Goal: Transaction & Acquisition: Purchase product/service

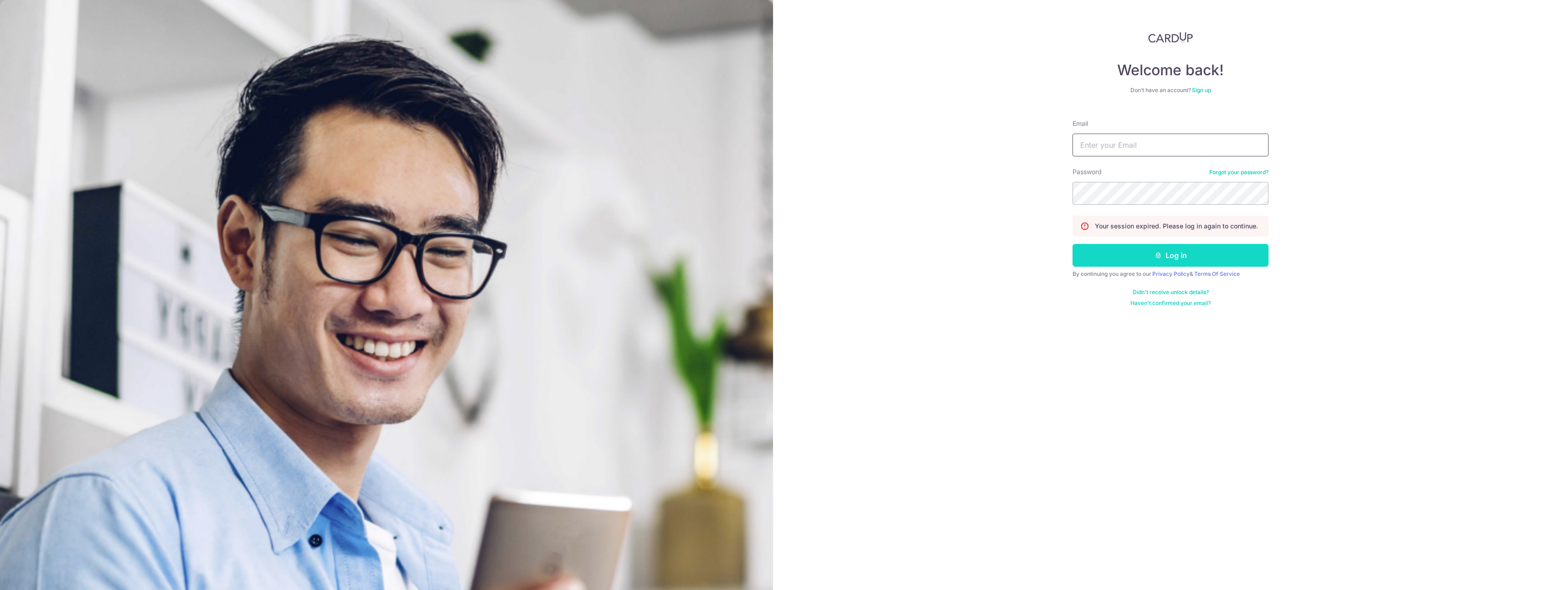
type input "chriswjwong@gmail.com"
click at [1139, 259] on button "Log in" at bounding box center [1171, 255] width 196 height 23
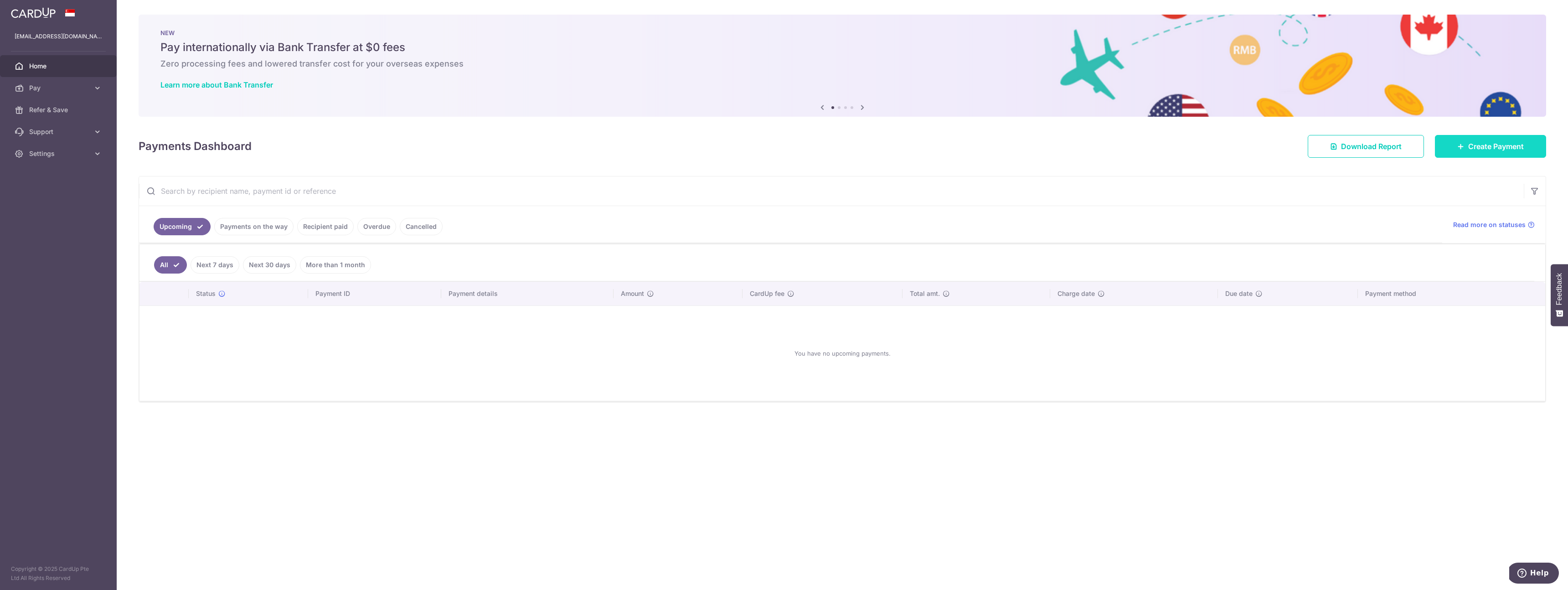
click at [1489, 144] on span "Create Payment" at bounding box center [1496, 146] width 55 height 11
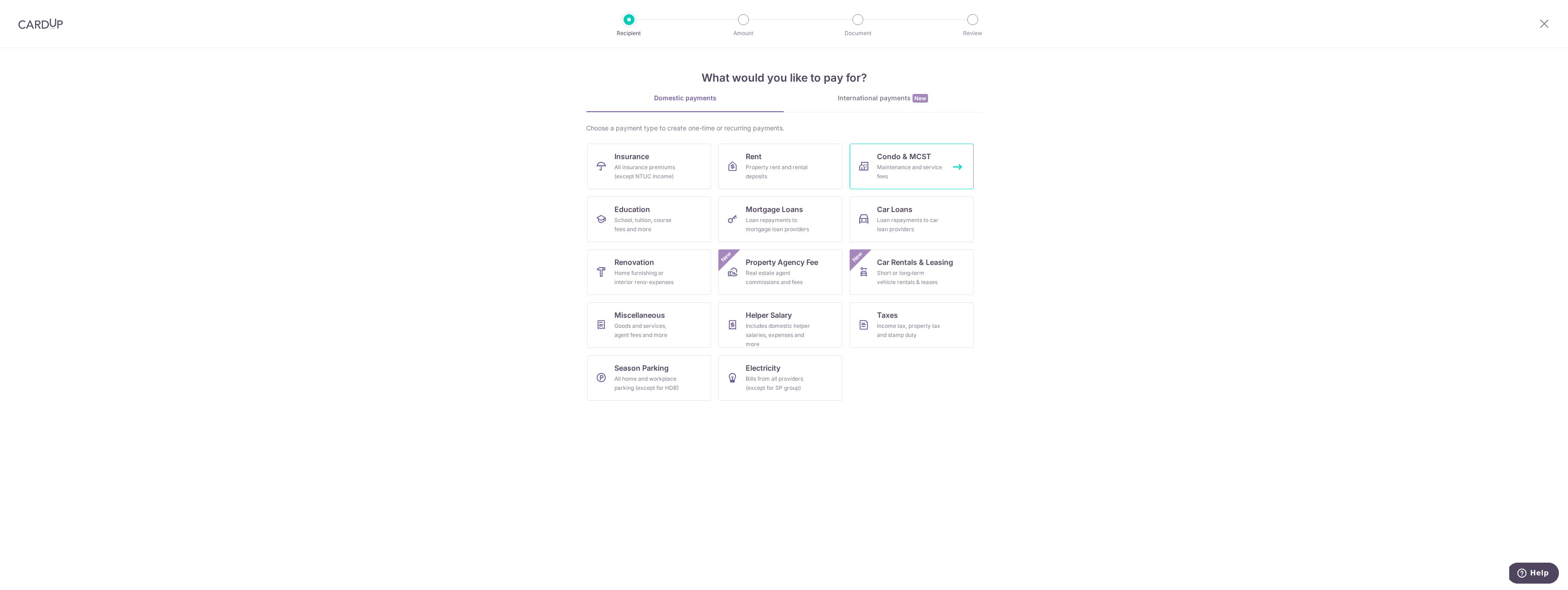
click at [931, 170] on div "Maintenance and service fees" at bounding box center [910, 172] width 66 height 18
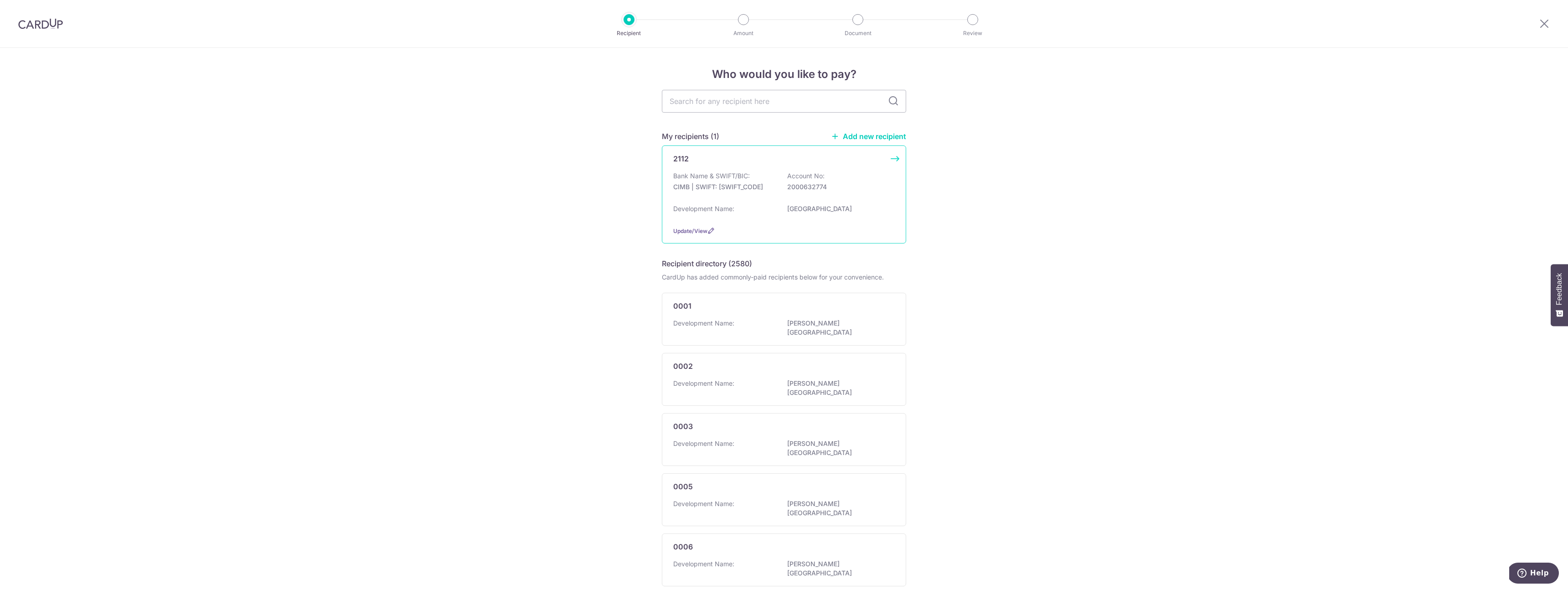
click at [769, 174] on div "Bank Name & SWIFT/BIC: CIMB | SWIFT: CIBBSGSGXXX Account No: 2000632774" at bounding box center [784, 186] width 222 height 29
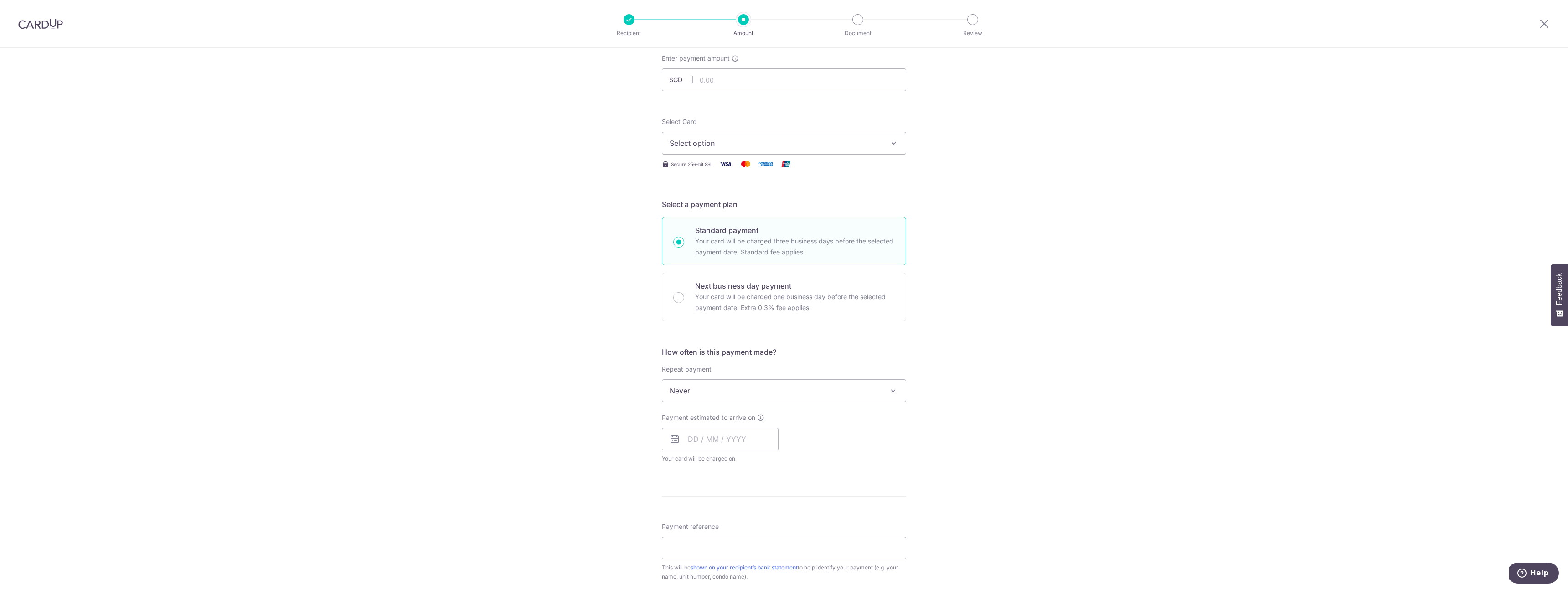
scroll to position [56, 0]
click at [788, 138] on span "Select option" at bounding box center [775, 141] width 212 height 11
click at [558, 233] on div "Tell us more about your payment Enter payment amount SGD Select Card Select opt…" at bounding box center [784, 404] width 1568 height 825
click at [734, 83] on input "text" at bounding box center [783, 77] width 244 height 23
click at [648, 217] on div "Tell us more about your payment Enter payment amount SGD Select Card Select opt…" at bounding box center [784, 404] width 1568 height 825
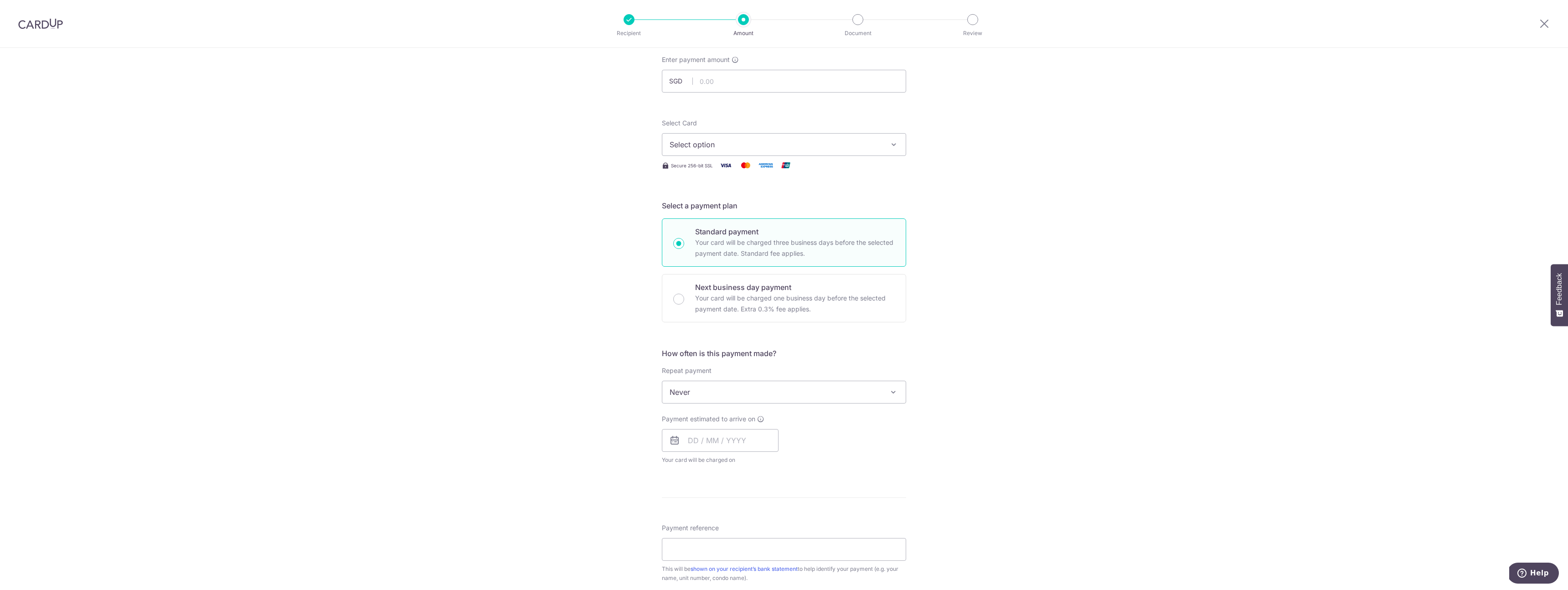
scroll to position [0, 0]
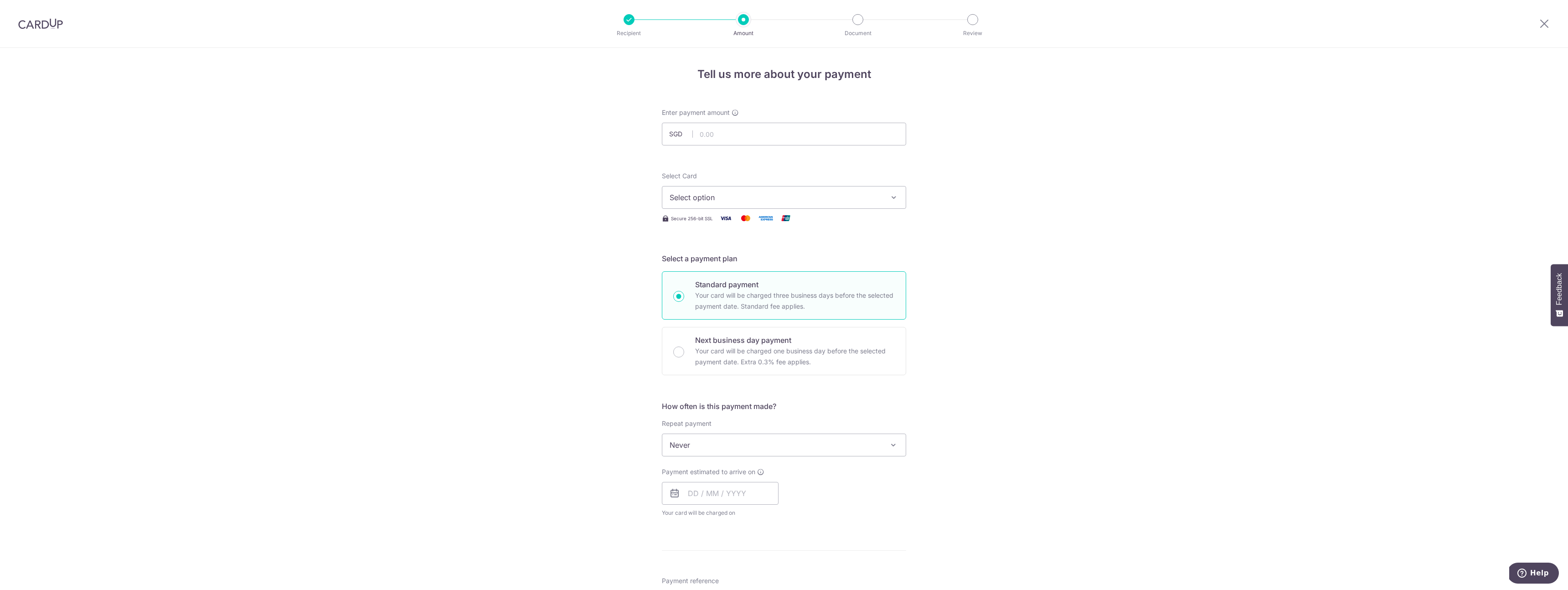
click at [744, 197] on span "Select option" at bounding box center [775, 197] width 212 height 11
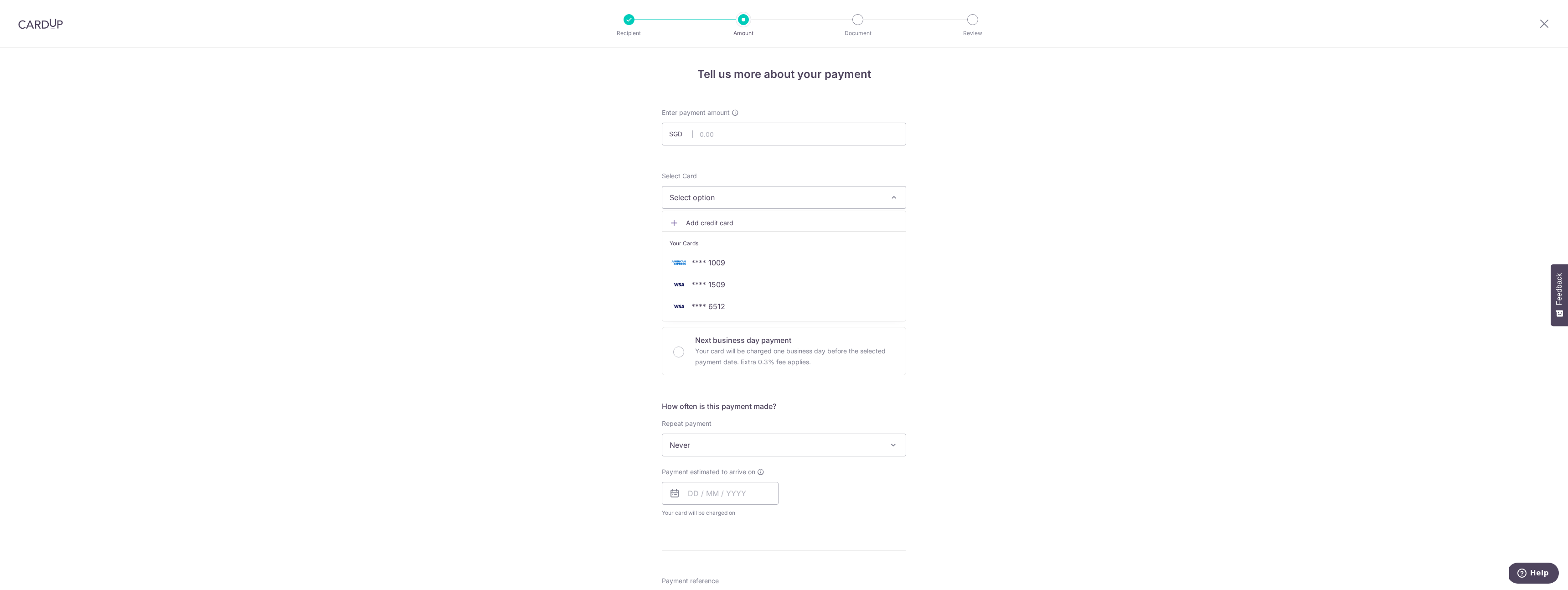
click at [744, 197] on span "Select option" at bounding box center [775, 197] width 212 height 11
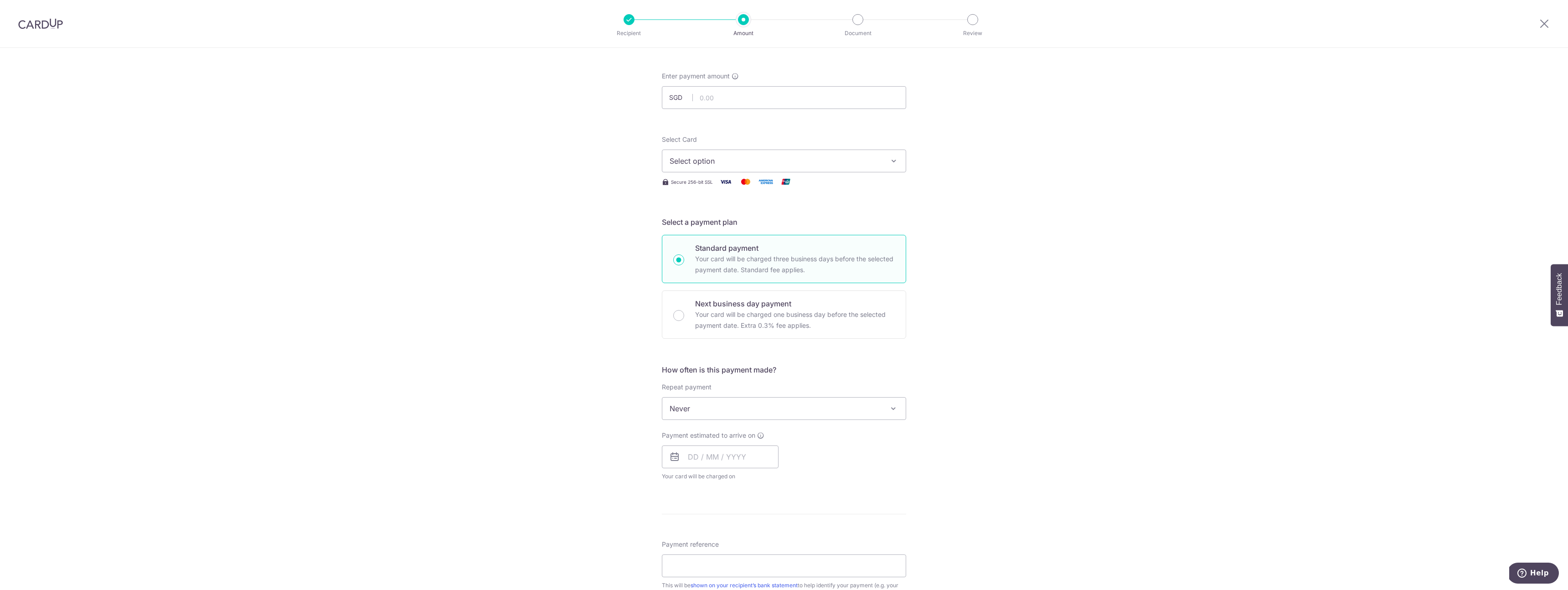
scroll to position [46, 0]
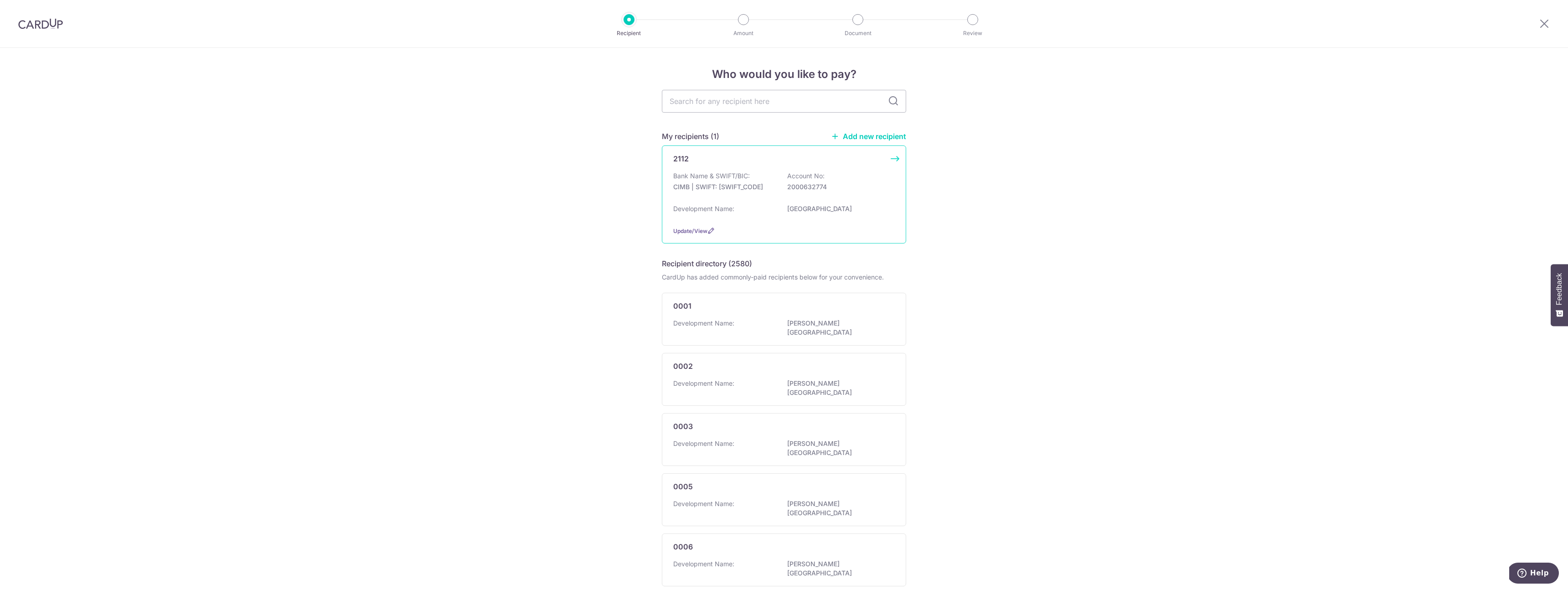
click at [796, 196] on div "Bank Name & SWIFT/BIC: CIMB | SWIFT: CIBBSGSGXXX Account No: 2000632774" at bounding box center [784, 186] width 222 height 29
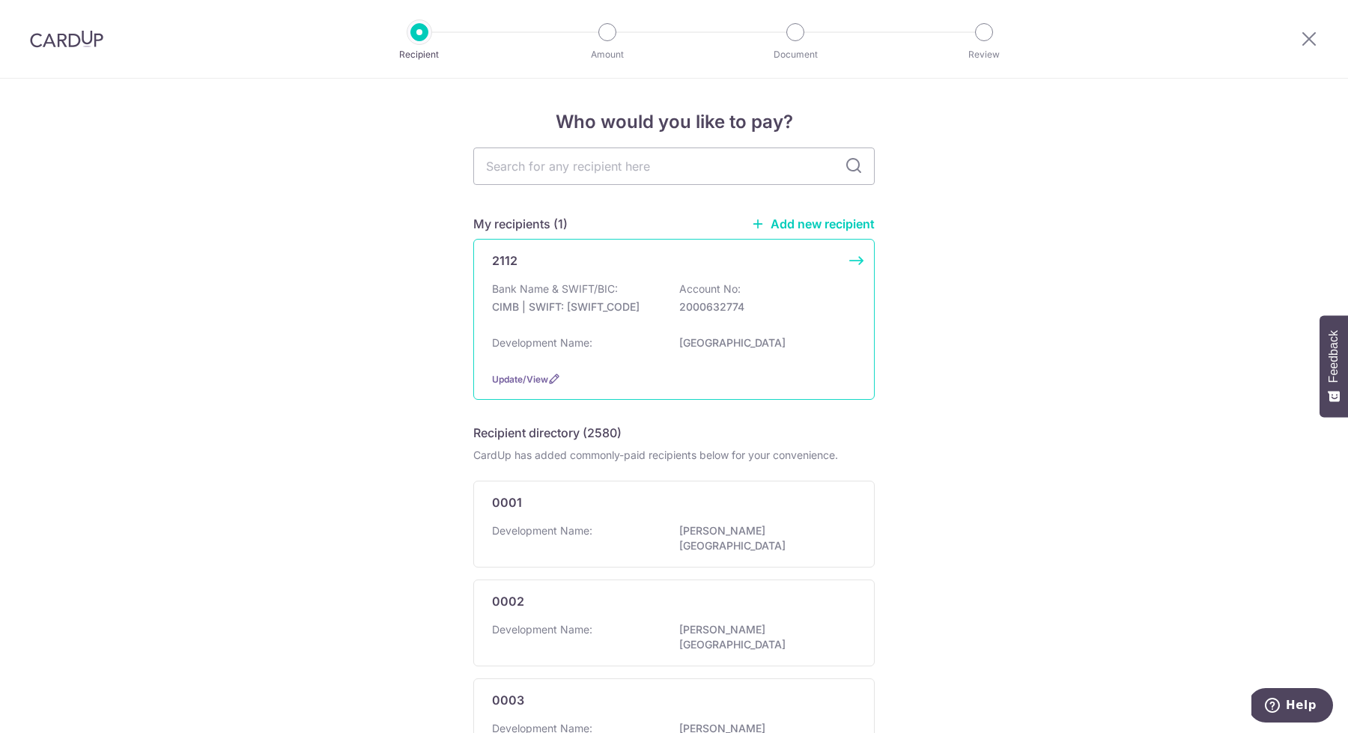
click at [637, 365] on div "2112 Bank Name & SWIFT/BIC: CIMB | SWIFT: CIBBSGSGXXX Account No: 2000632774 De…" at bounding box center [673, 319] width 401 height 161
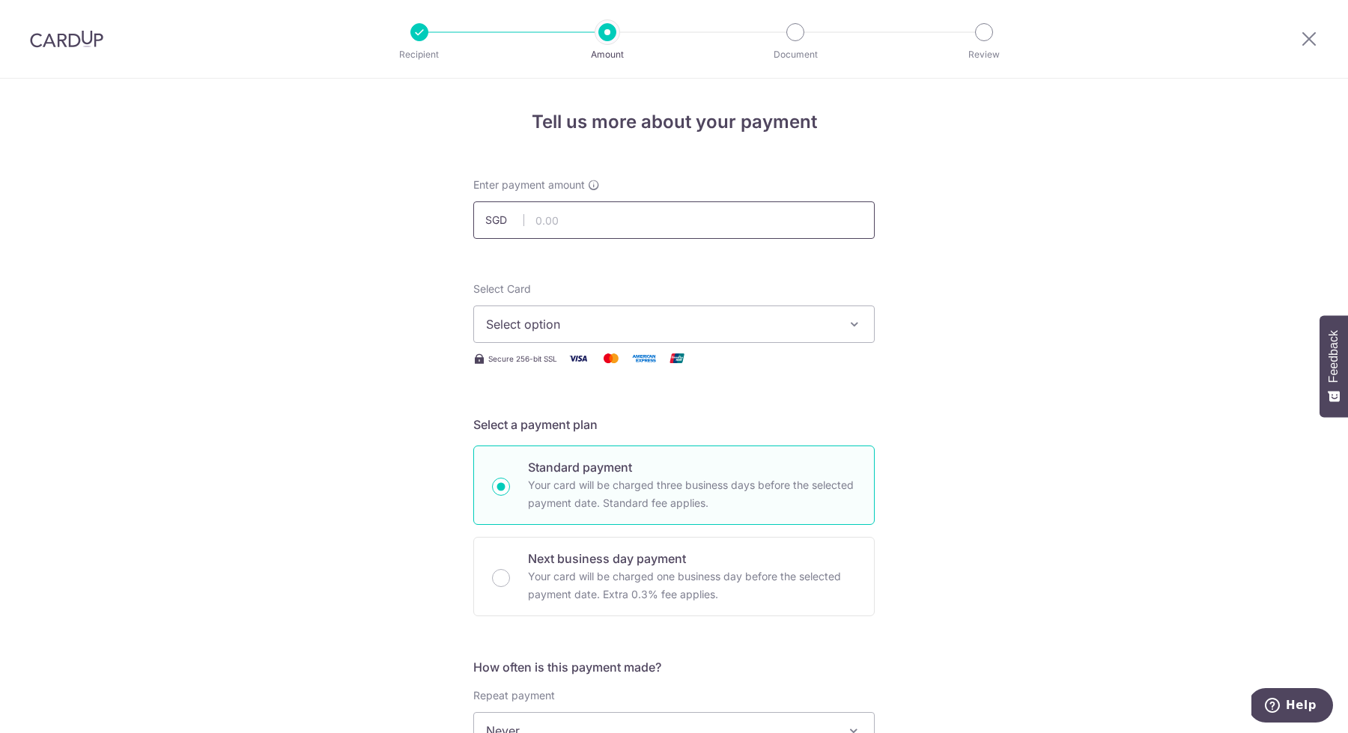
click at [582, 229] on input "text" at bounding box center [673, 219] width 401 height 37
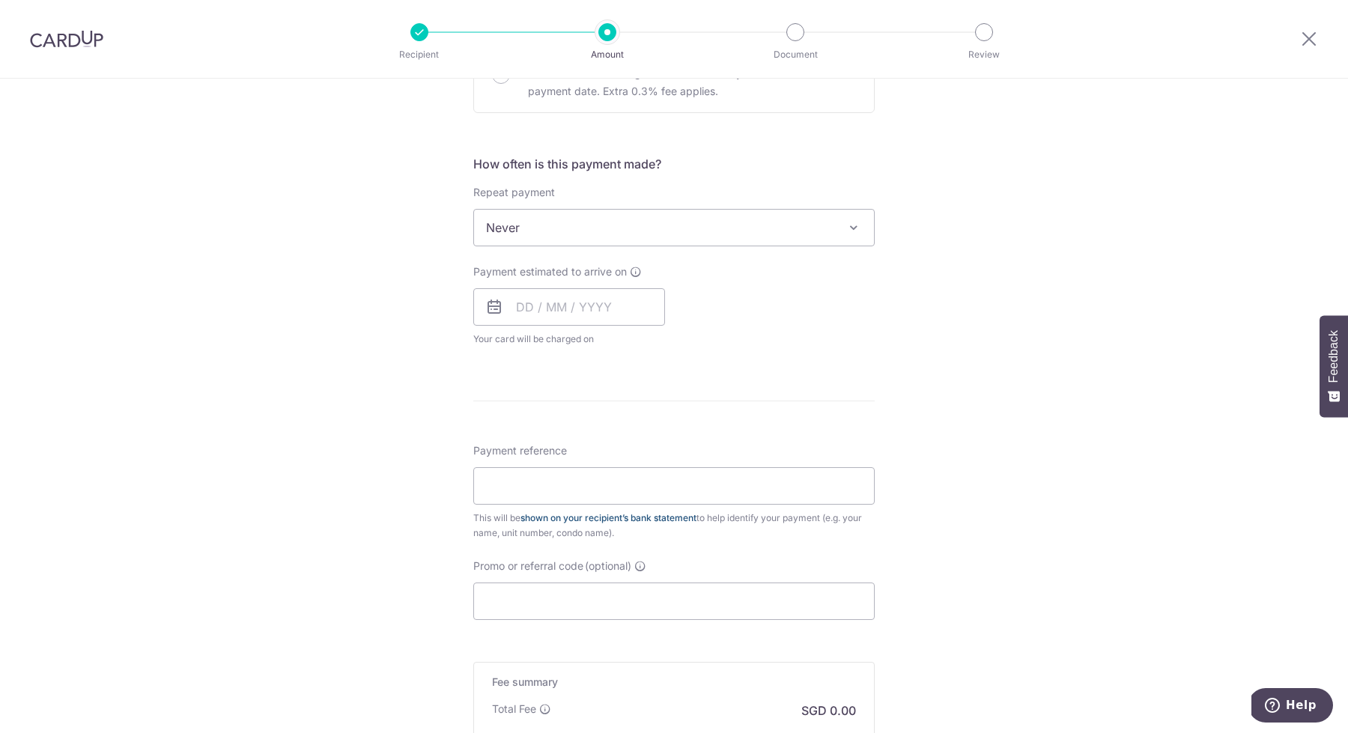
scroll to position [508, 0]
click at [571, 485] on input "Payment reference" at bounding box center [673, 481] width 401 height 37
type input "1,098.72"
type input "Blk 131 #07-13"
click at [582, 304] on input "text" at bounding box center [569, 302] width 192 height 37
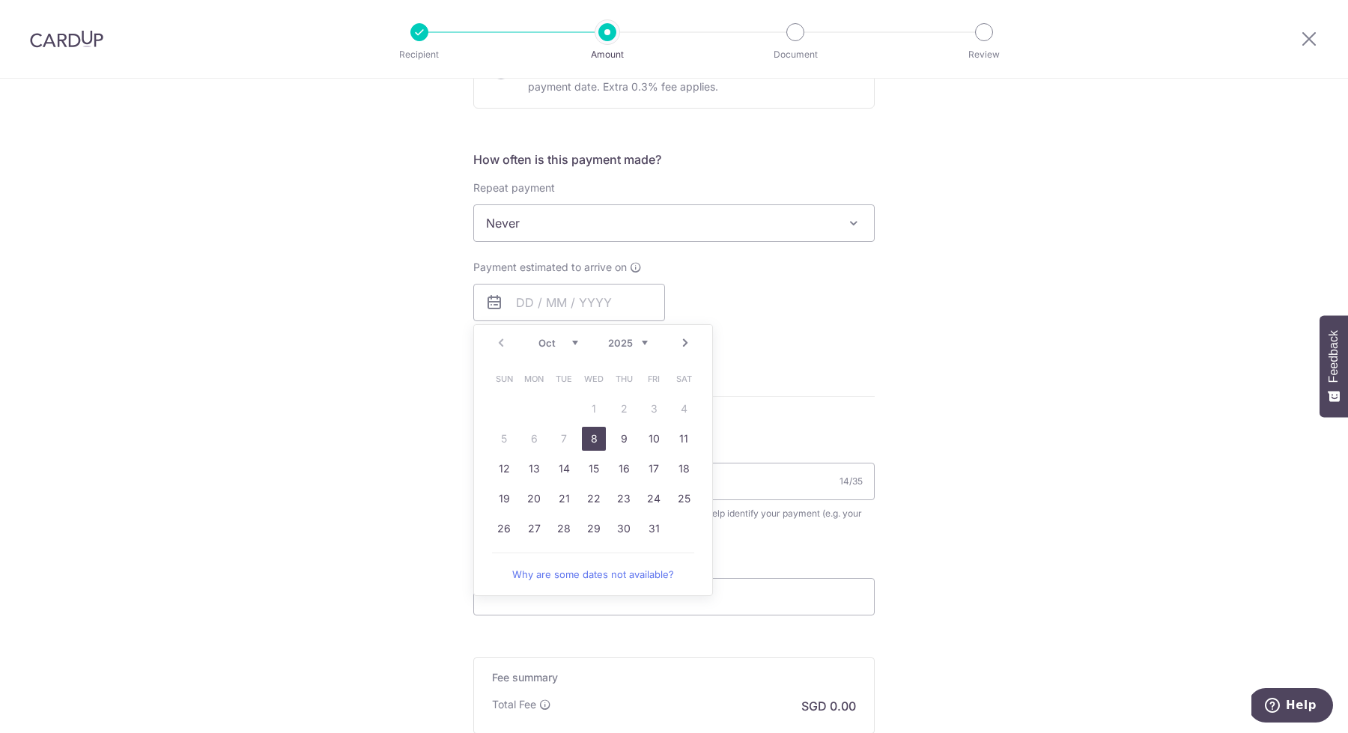
click at [795, 329] on div "Payment estimated to arrive on Prev Next Oct Nov Dec 2025 2026 2027 2028 2029 2…" at bounding box center [673, 301] width 419 height 82
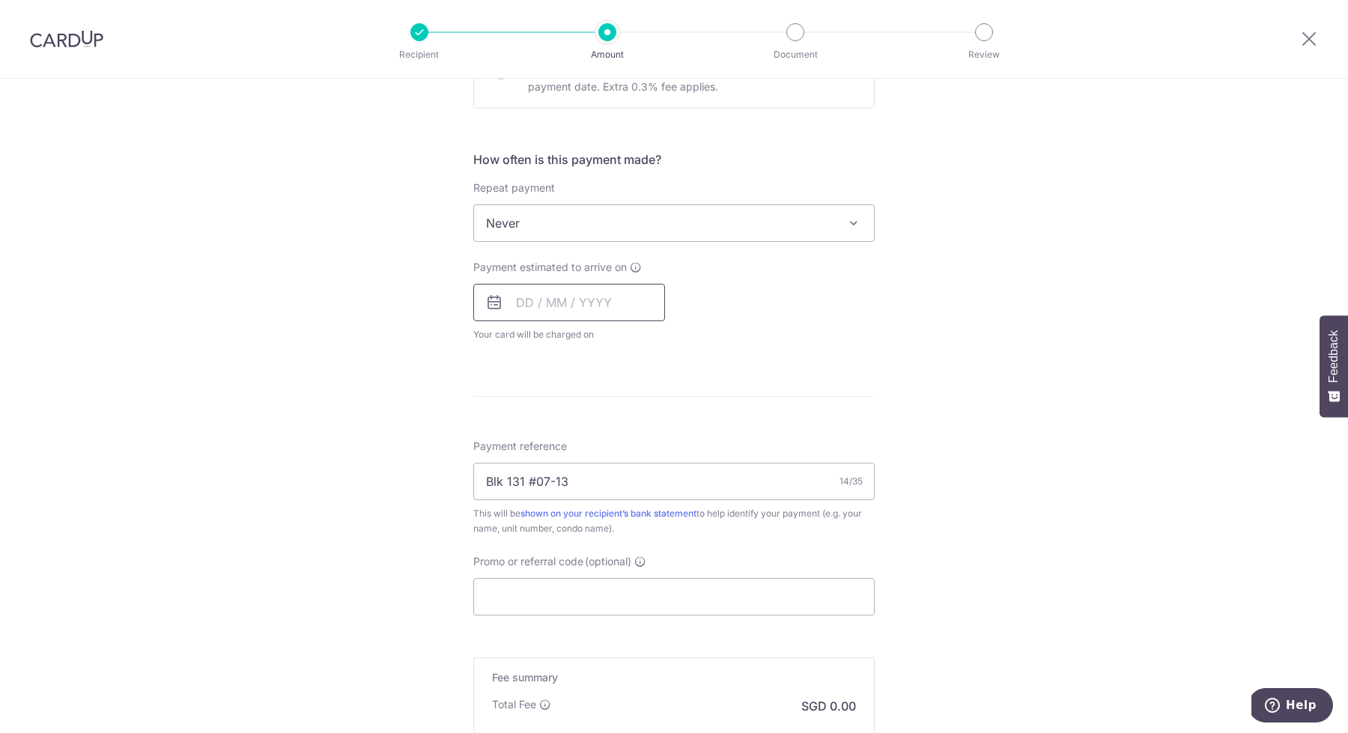
click at [528, 310] on input "text" at bounding box center [569, 302] width 192 height 37
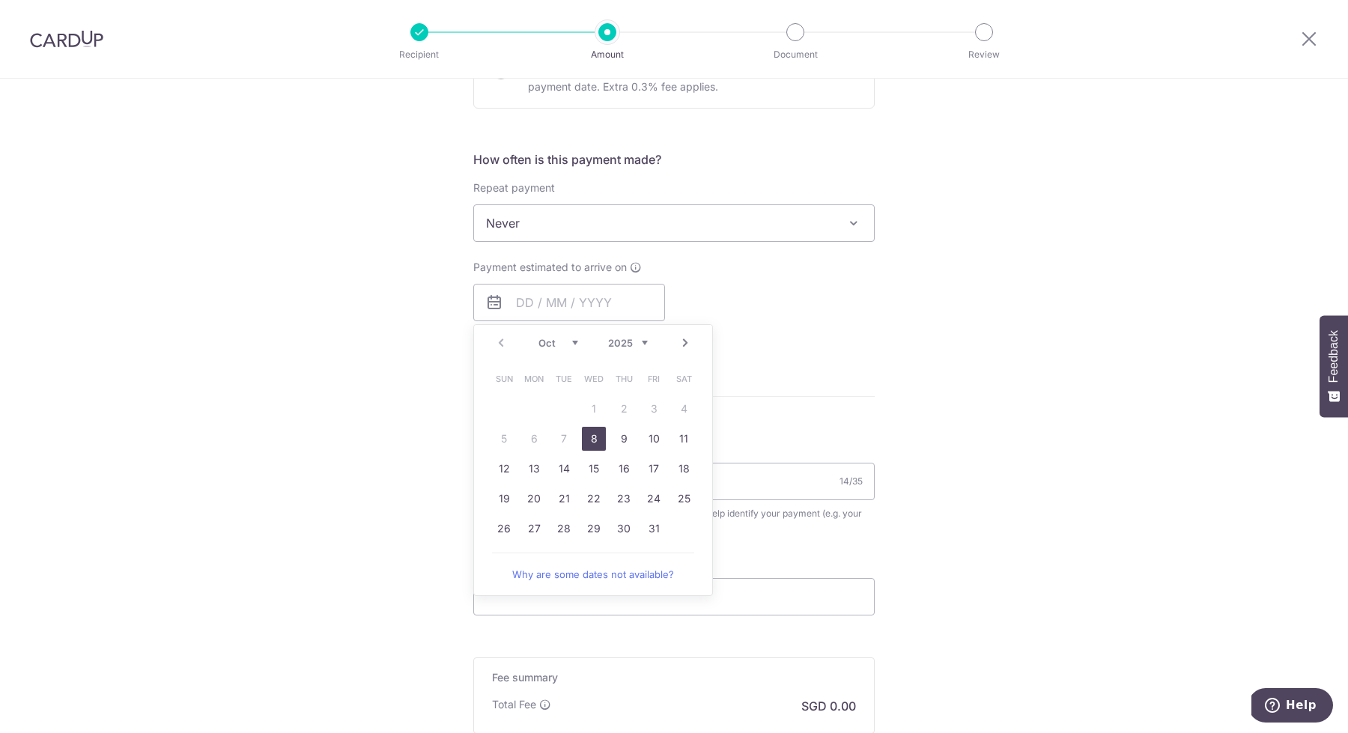
click at [595, 438] on link "8" at bounding box center [594, 439] width 24 height 24
type input "[DATE]"
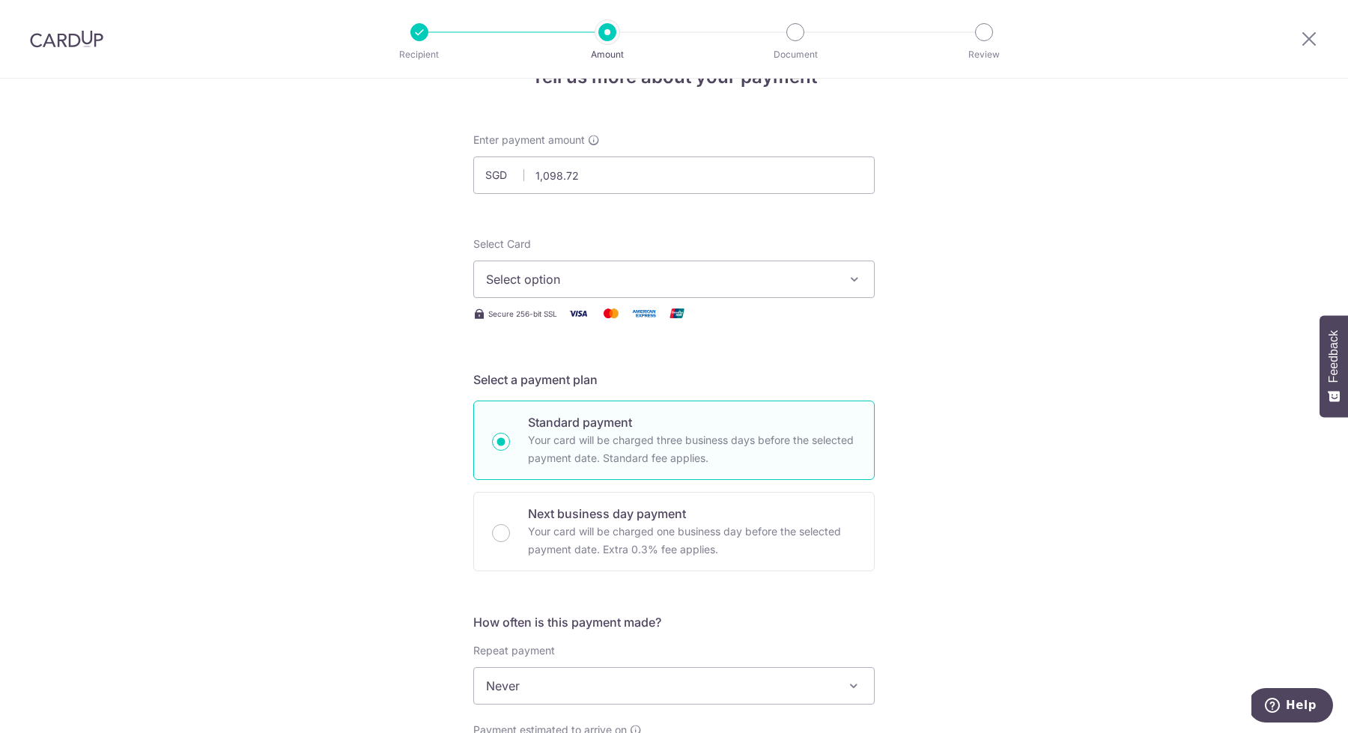
scroll to position [0, 0]
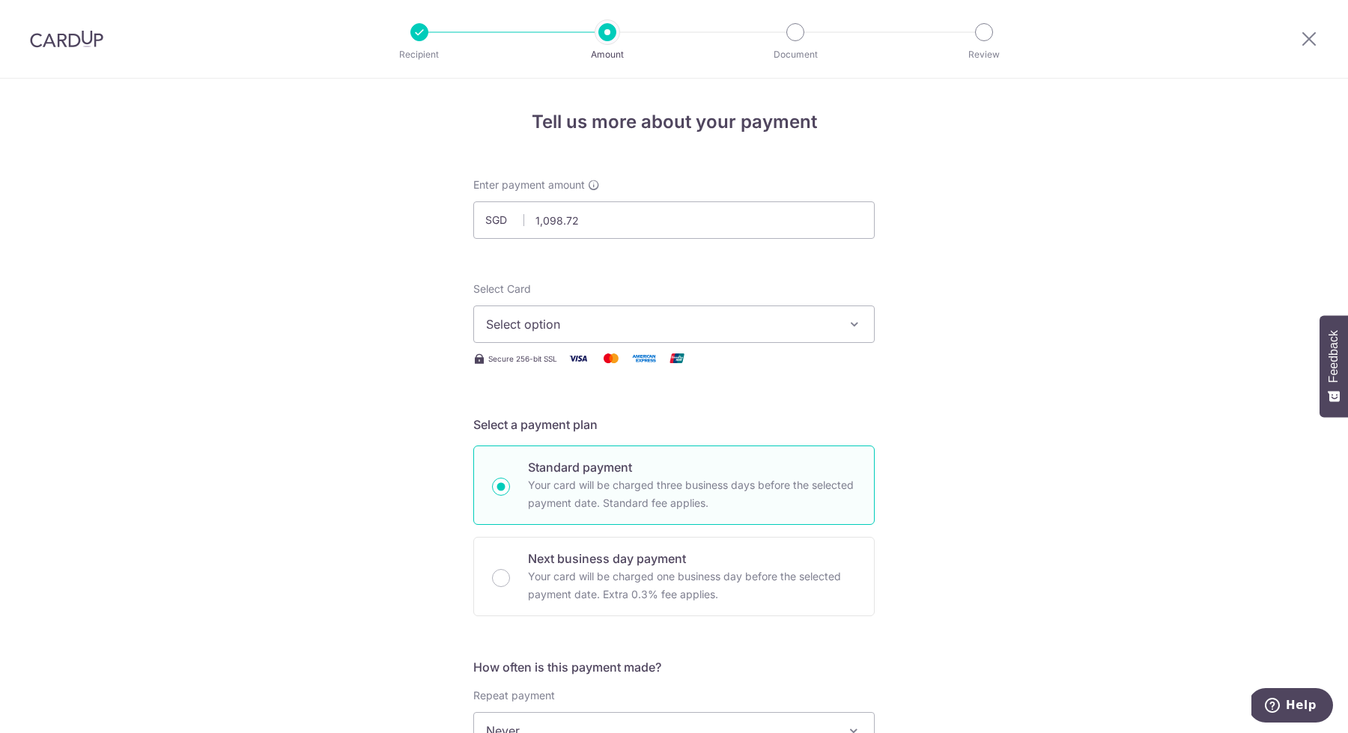
click at [619, 334] on button "Select option" at bounding box center [673, 324] width 401 height 37
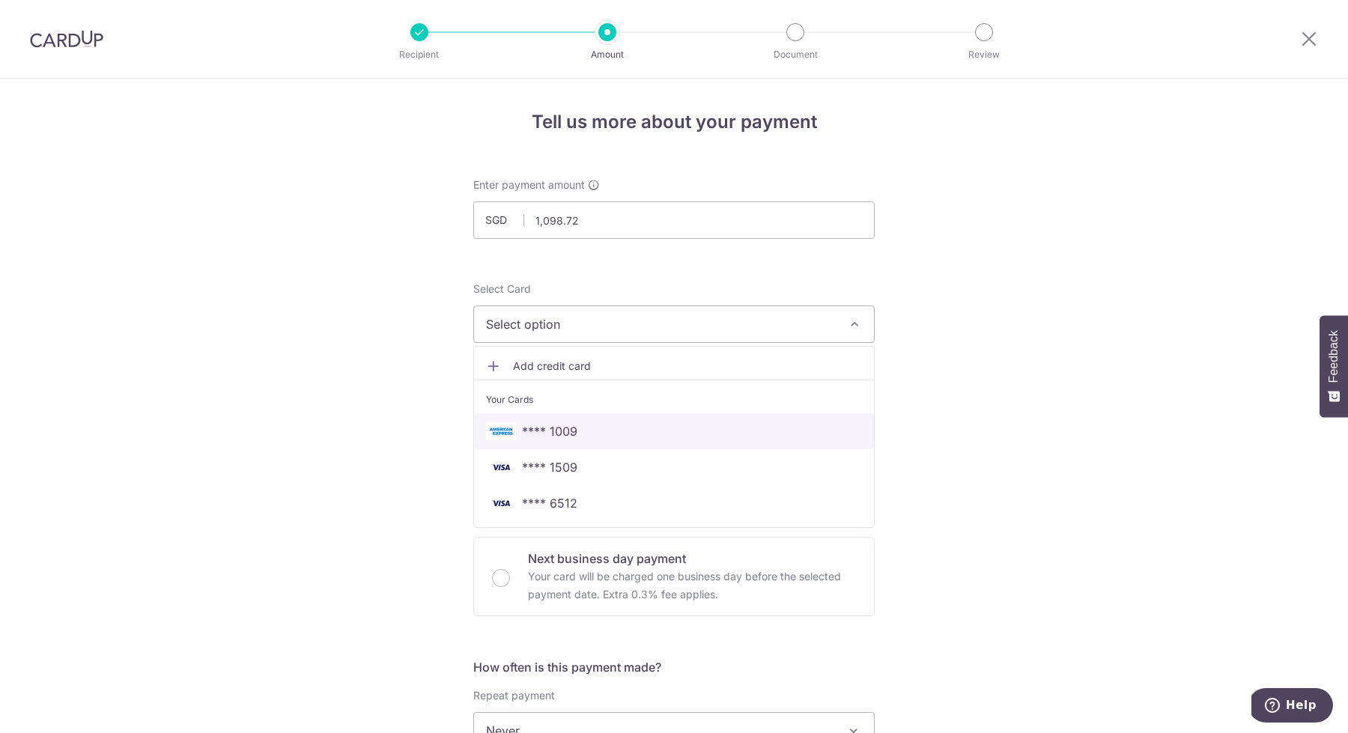
click at [586, 437] on span "**** 1009" at bounding box center [674, 431] width 376 height 18
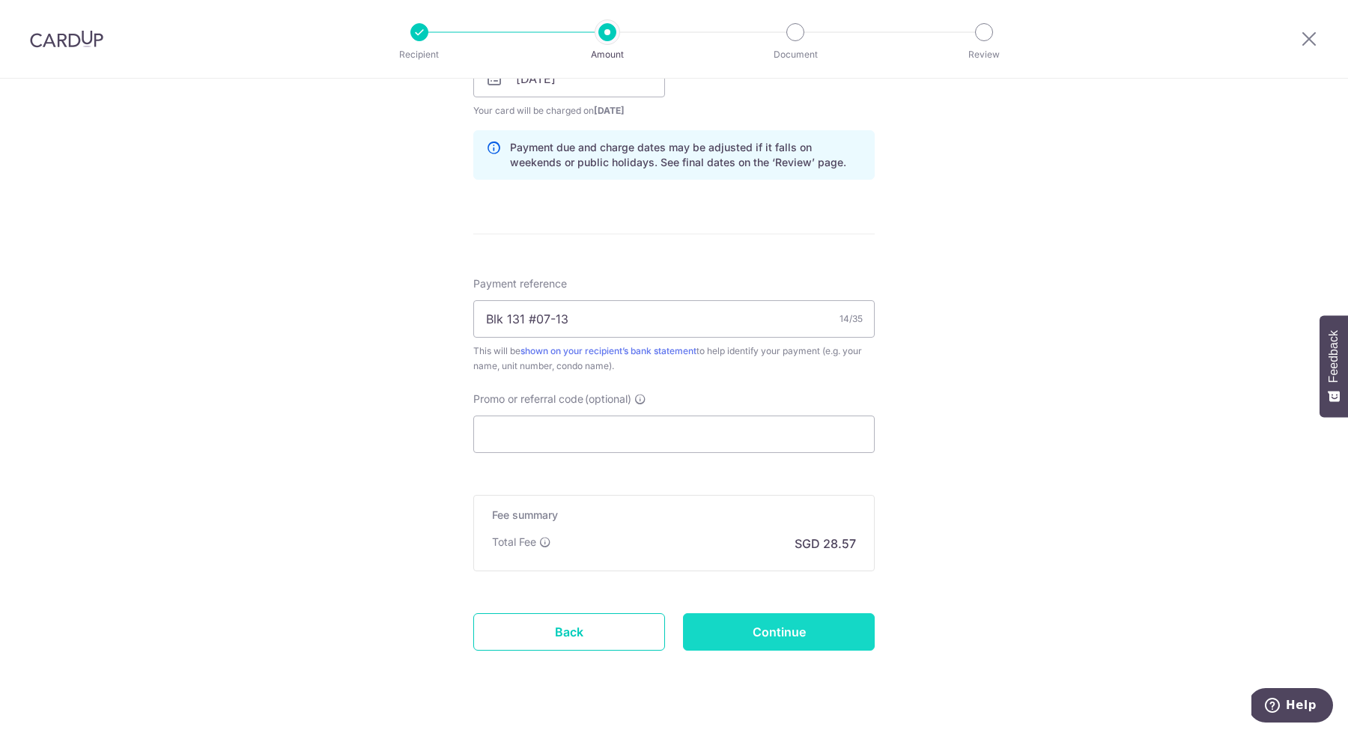
scroll to position [762, 0]
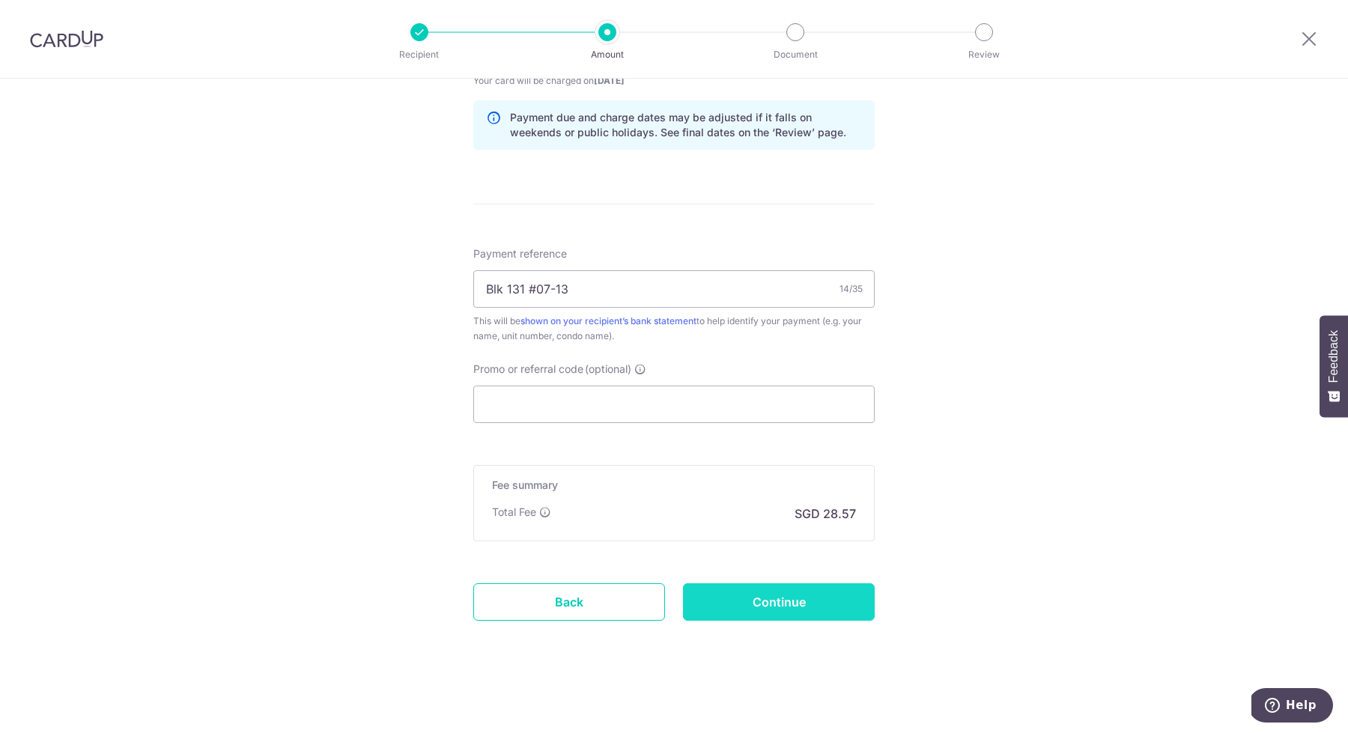
click at [794, 601] on input "Continue" at bounding box center [779, 601] width 192 height 37
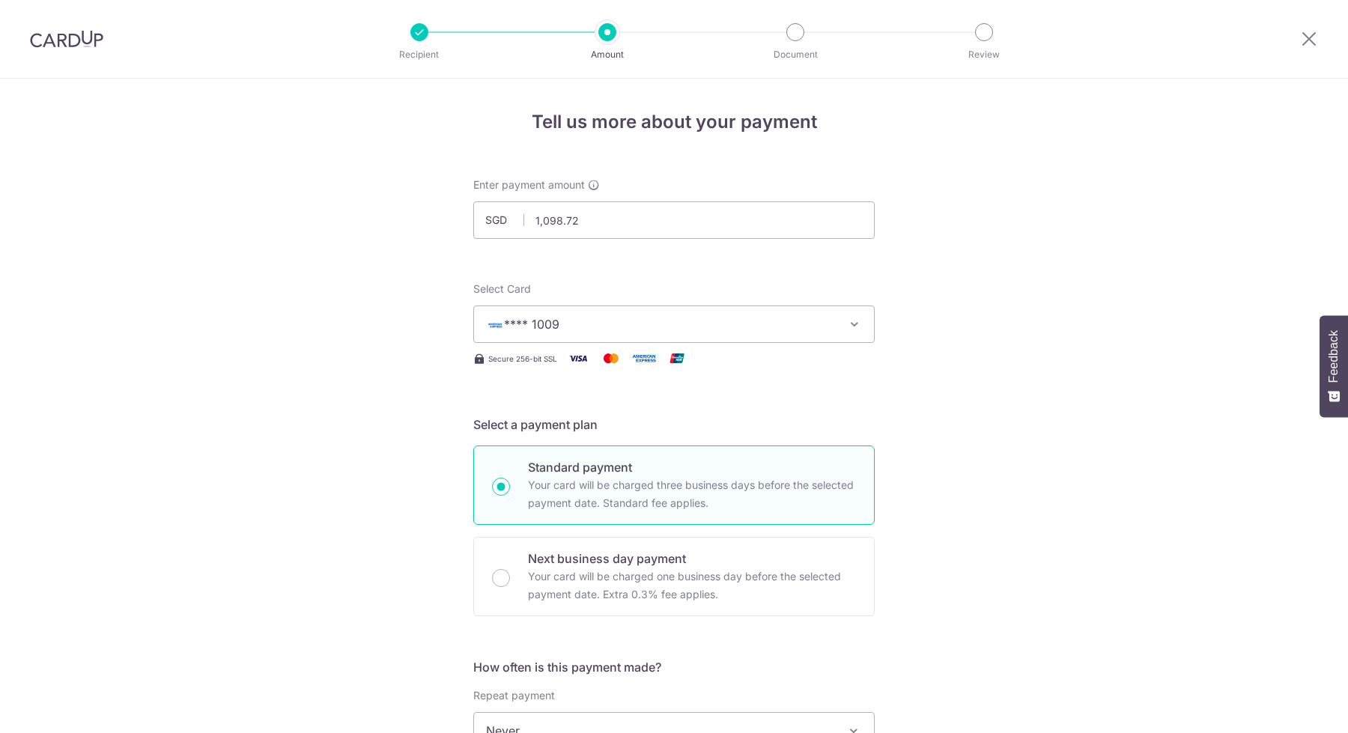
scroll to position [783, 0]
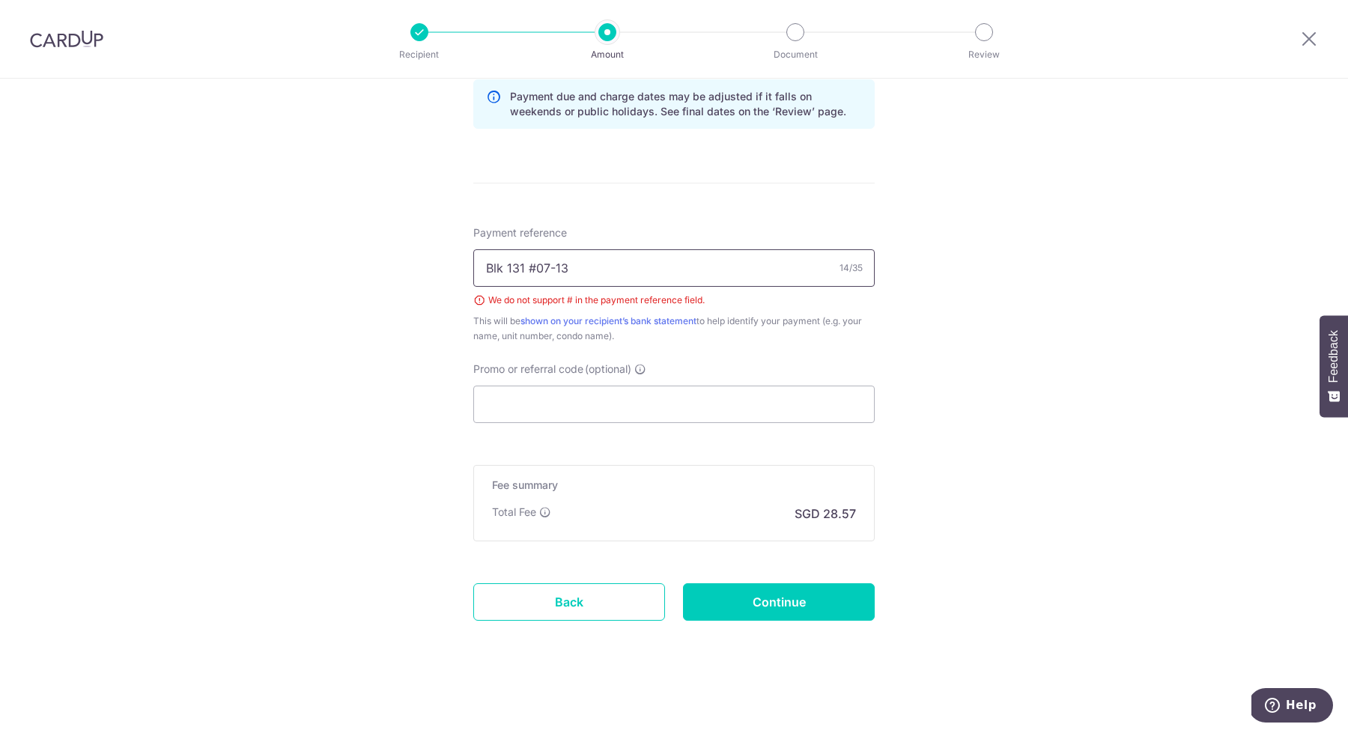
click at [669, 276] on input "Blk 131 #07-13" at bounding box center [673, 267] width 401 height 37
type input "Blk 131 Unit 07-13"
click at [786, 604] on input "Continue" at bounding box center [779, 601] width 192 height 37
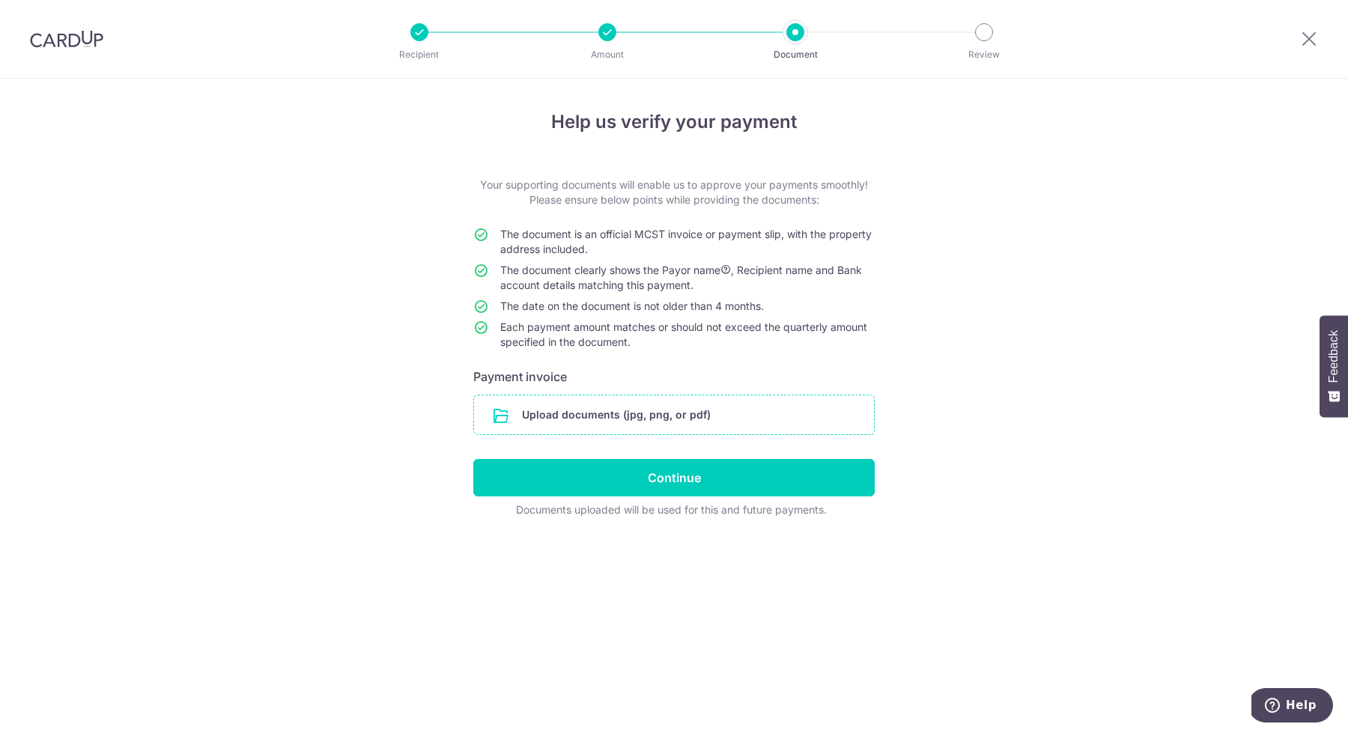
click at [693, 419] on input "file" at bounding box center [674, 414] width 400 height 39
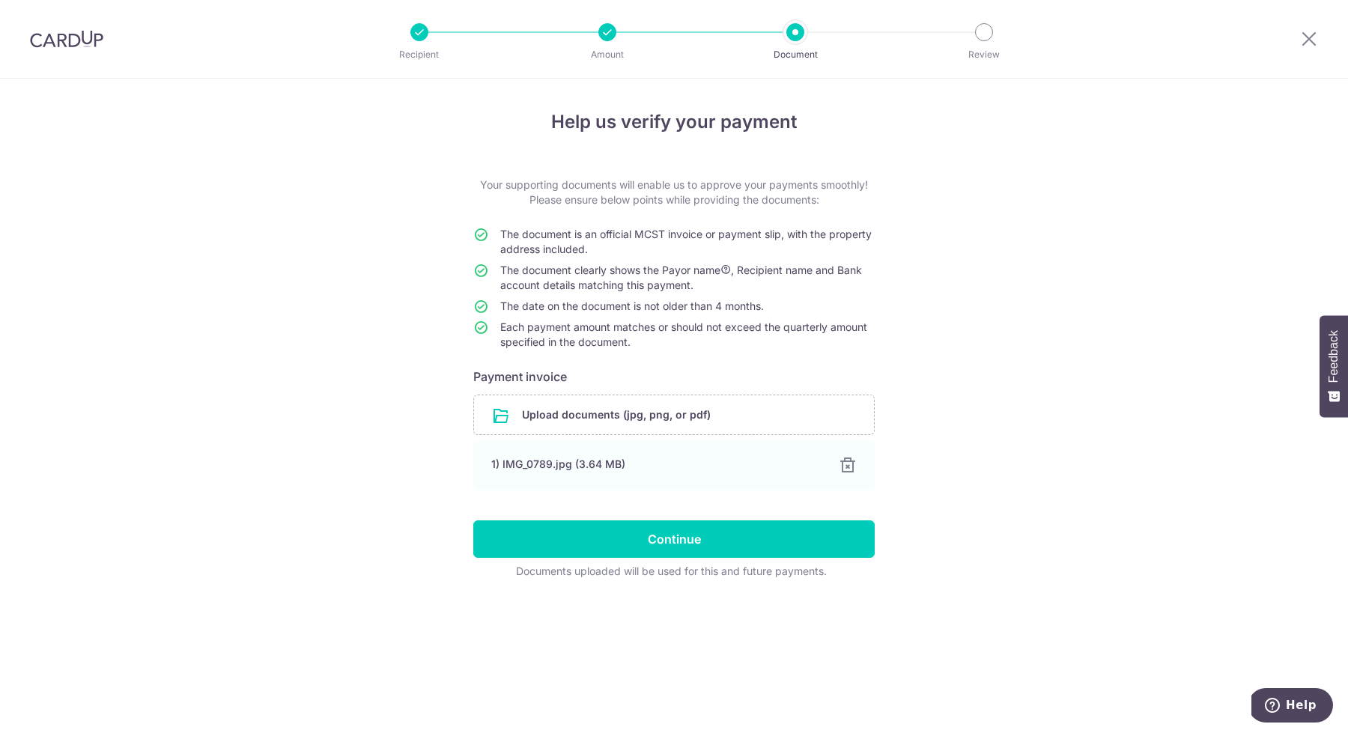
click at [610, 37] on div at bounding box center [607, 32] width 18 height 18
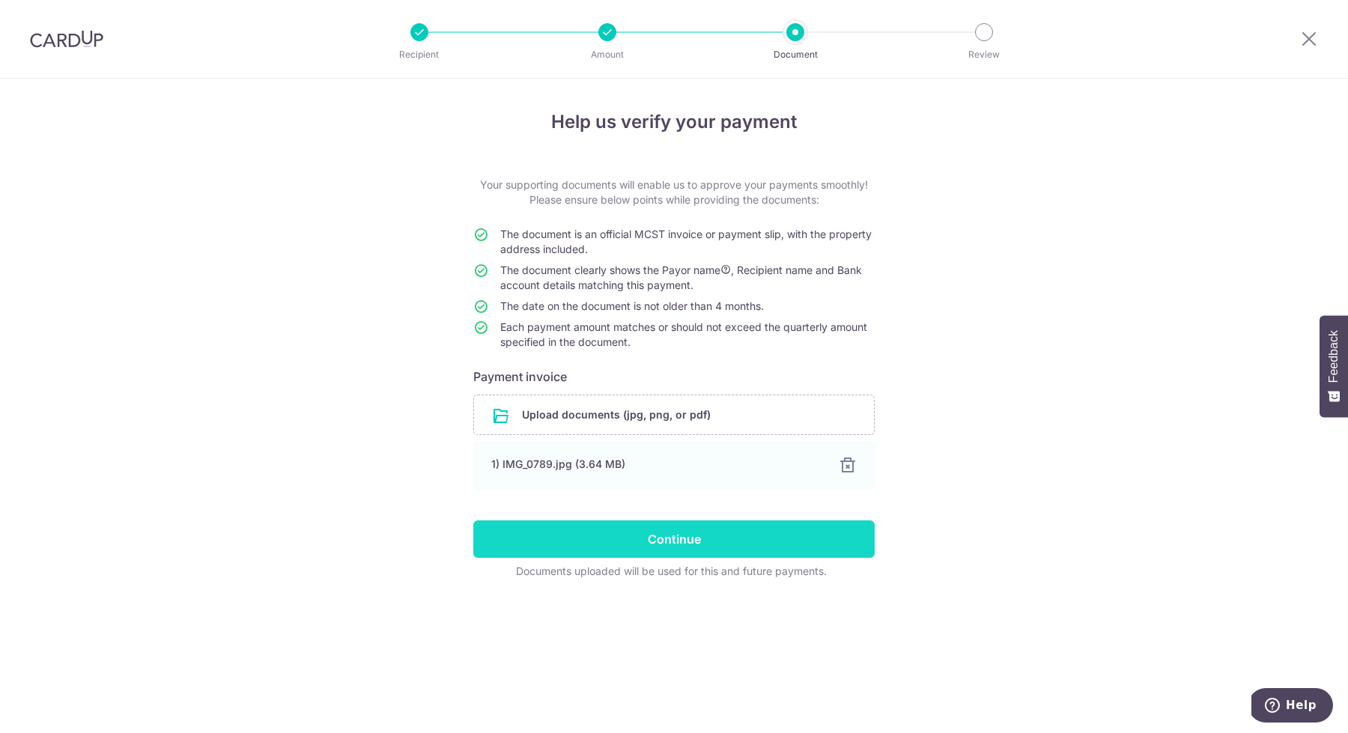
click at [679, 538] on input "Continue" at bounding box center [673, 538] width 401 height 37
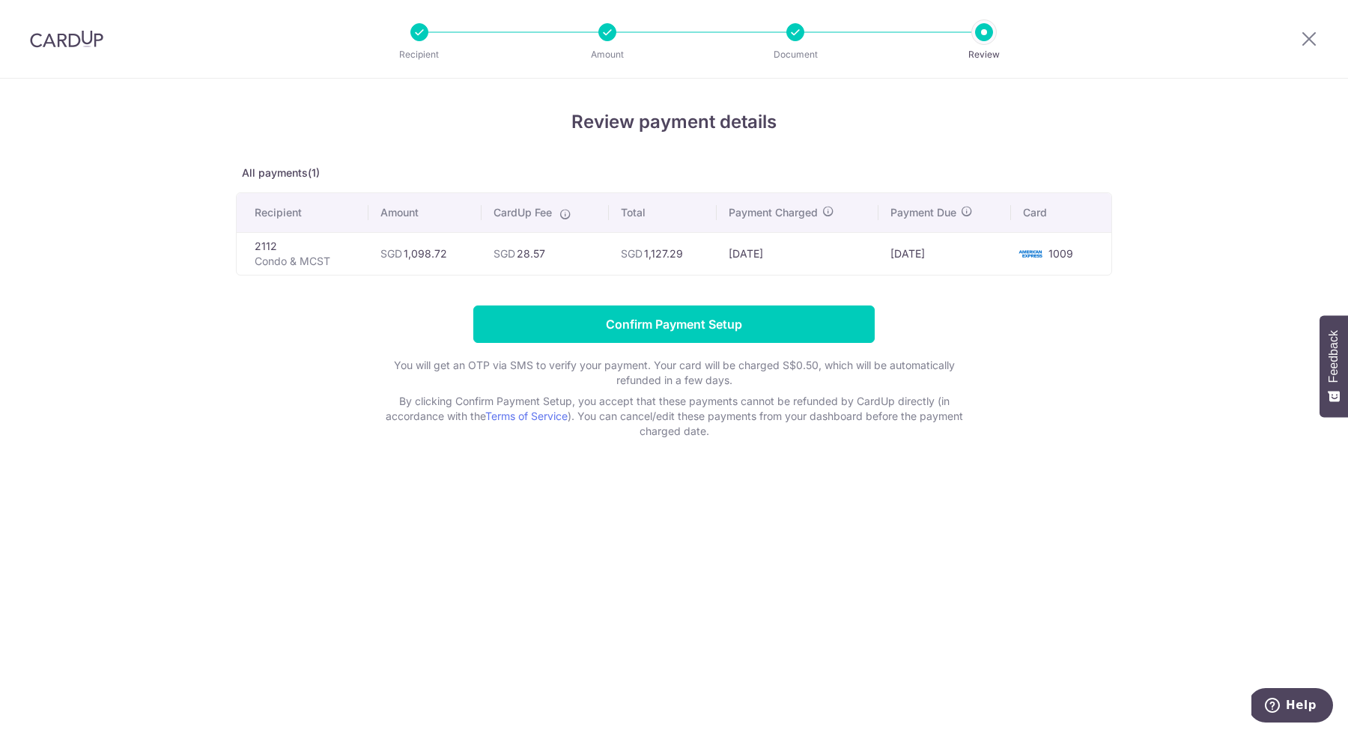
click at [671, 252] on td "SGD 1,127.29" at bounding box center [663, 253] width 108 height 43
click at [661, 326] on input "Confirm Payment Setup" at bounding box center [673, 324] width 401 height 37
